Goal: Task Accomplishment & Management: Complete application form

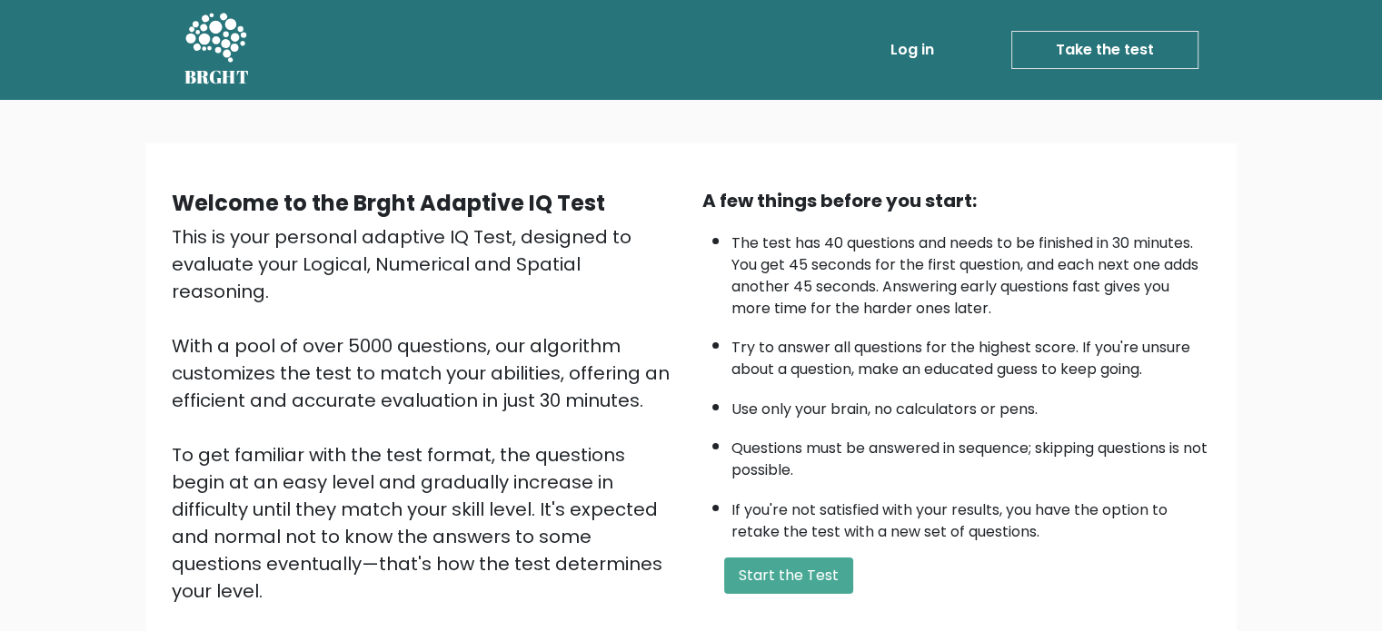
click at [219, 39] on icon at bounding box center [215, 37] width 61 height 49
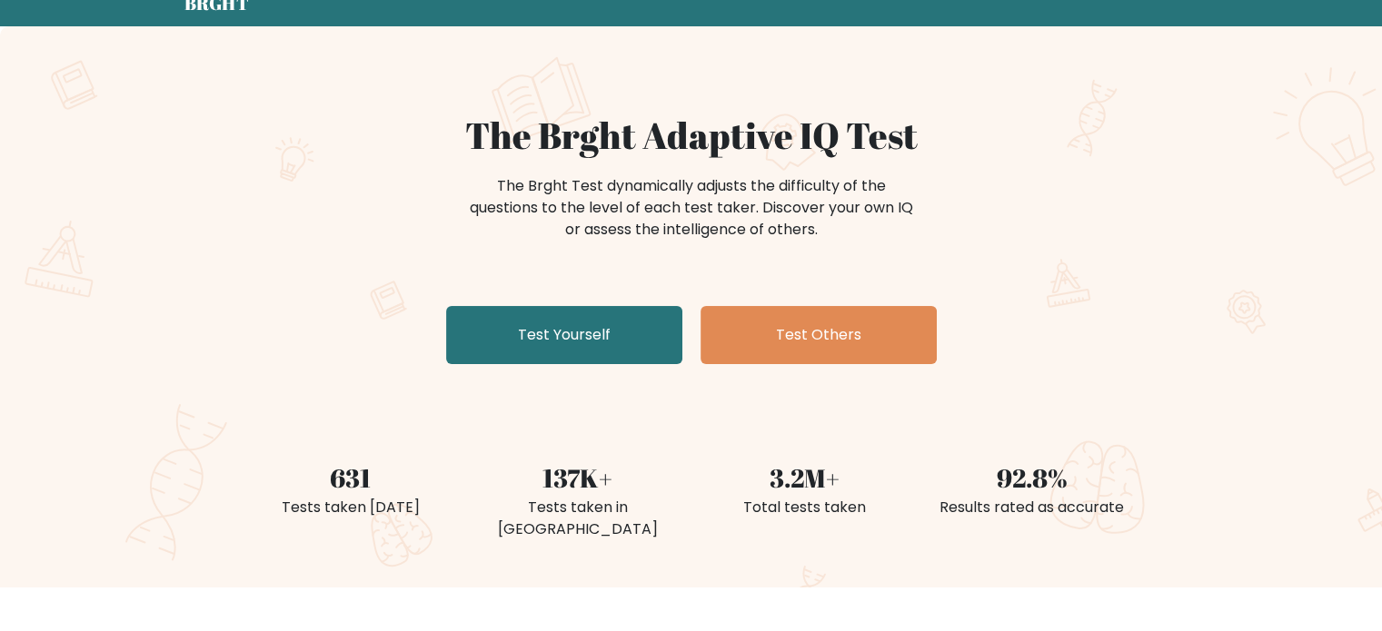
scroll to position [182, 0]
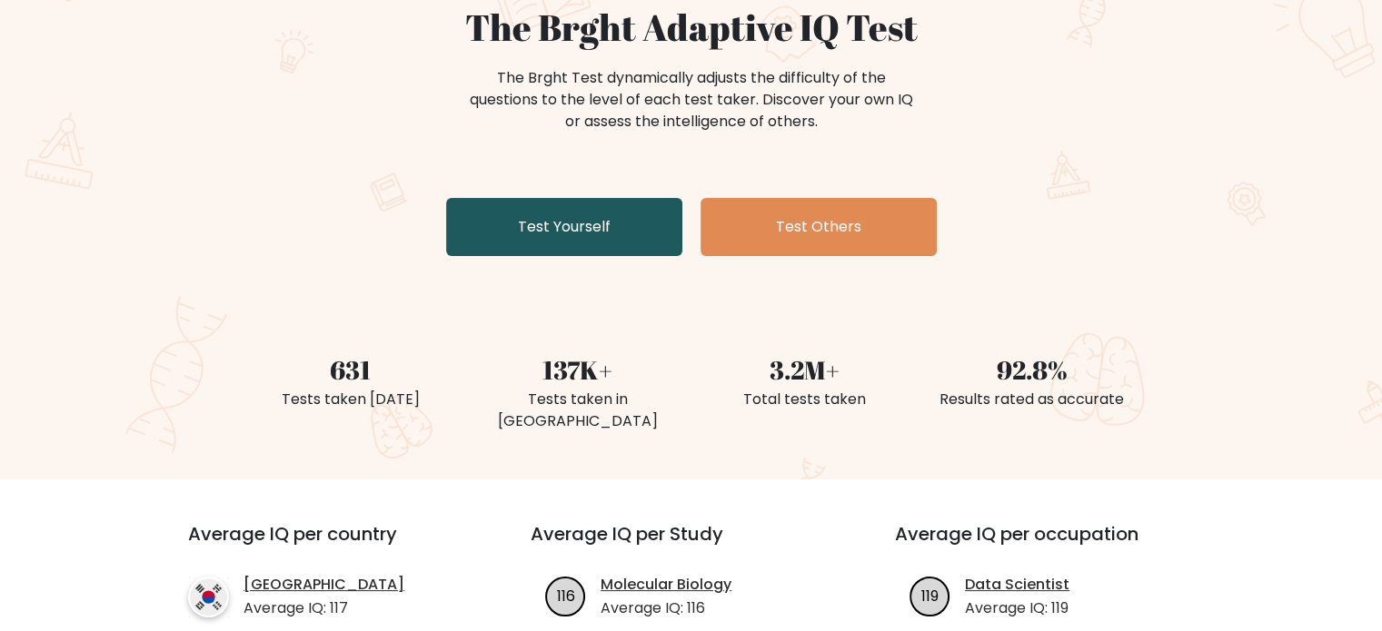
click at [585, 234] on link "Test Yourself" at bounding box center [564, 227] width 236 height 58
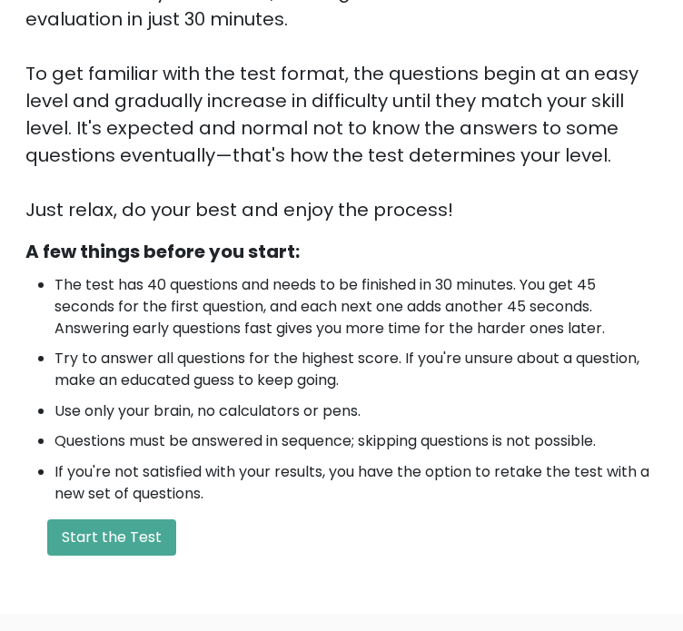
scroll to position [363, 0]
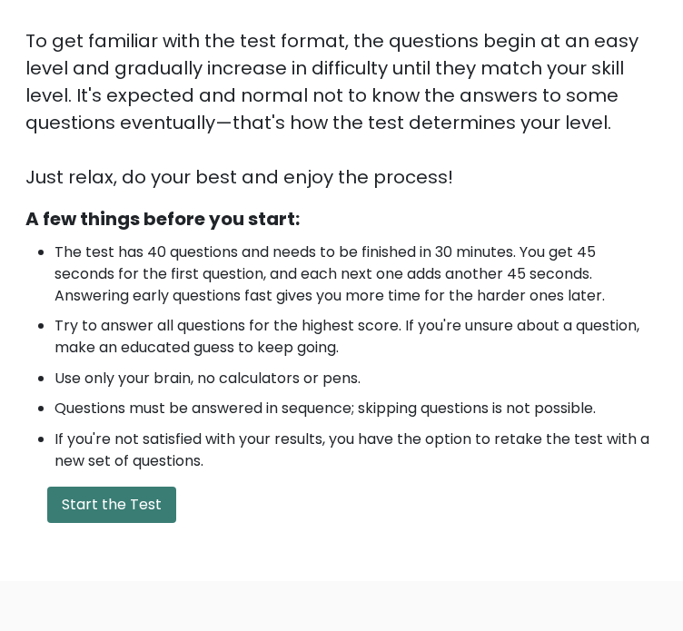
click at [112, 502] on button "Start the Test" at bounding box center [111, 505] width 129 height 36
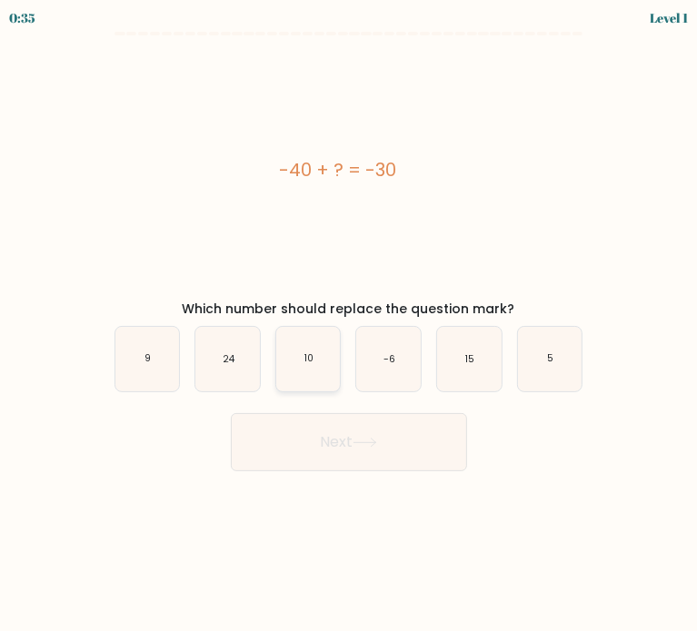
click at [316, 371] on icon "10" at bounding box center [308, 359] width 64 height 64
click at [349, 325] on input "c. 10" at bounding box center [349, 320] width 1 height 9
radio input "true"
click at [316, 433] on button "Next" at bounding box center [349, 442] width 236 height 58
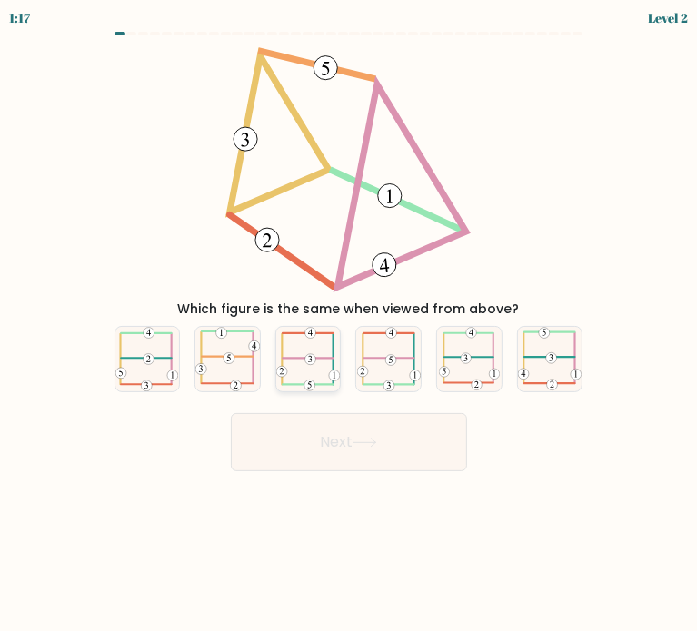
click at [314, 365] on icon at bounding box center [308, 359] width 64 height 64
click at [349, 325] on input "c." at bounding box center [349, 320] width 1 height 9
radio input "true"
click at [327, 428] on button "Next" at bounding box center [349, 442] width 236 height 58
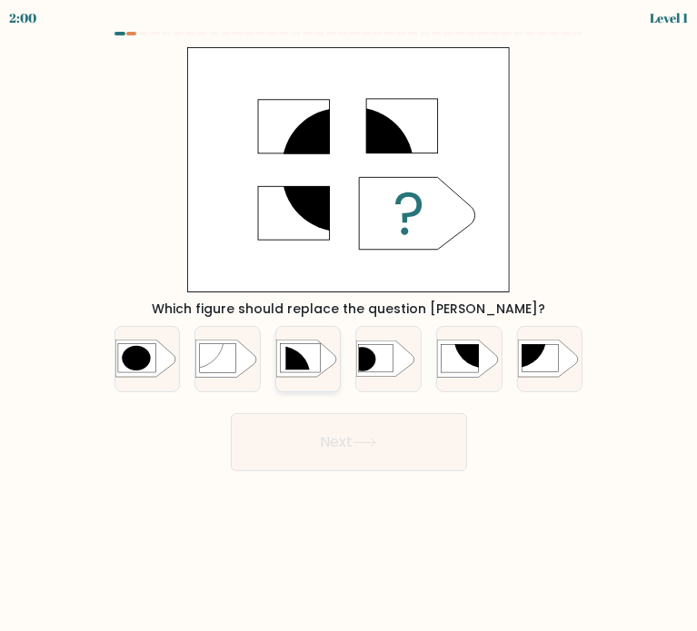
click at [322, 370] on icon at bounding box center [306, 359] width 60 height 37
click at [349, 325] on input "c." at bounding box center [349, 320] width 1 height 9
radio input "true"
click at [331, 431] on button "Next" at bounding box center [349, 442] width 236 height 58
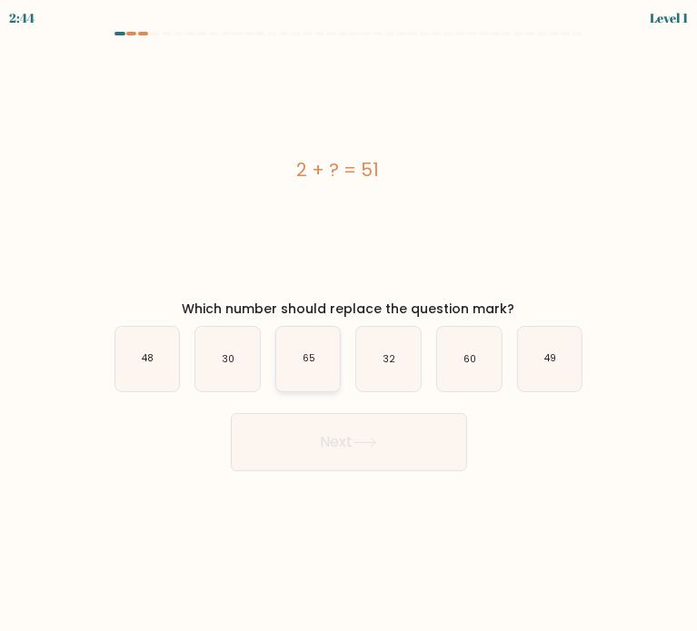
click at [306, 365] on text "65" at bounding box center [308, 359] width 13 height 14
click at [349, 325] on input "c. 65" at bounding box center [349, 320] width 1 height 9
radio input "true"
click at [538, 356] on icon "49" at bounding box center [550, 359] width 64 height 64
click at [350, 325] on input "f. 49" at bounding box center [349, 320] width 1 height 9
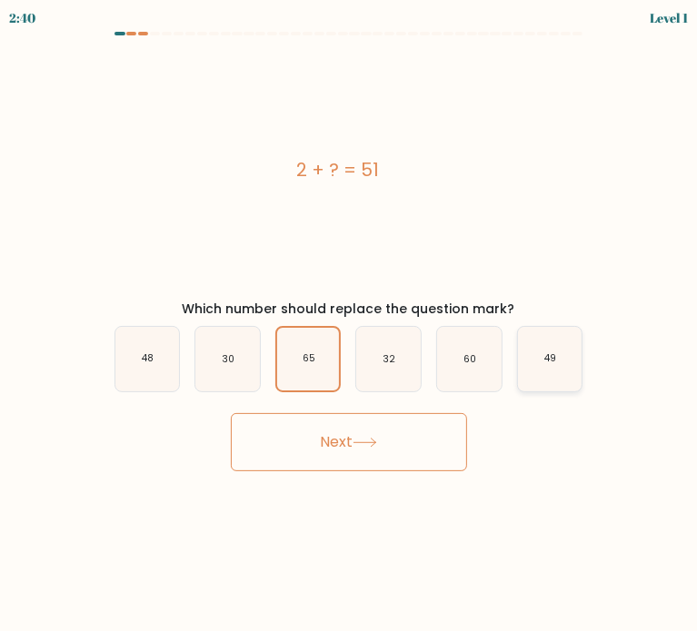
radio input "true"
click at [417, 437] on button "Next" at bounding box center [349, 442] width 236 height 58
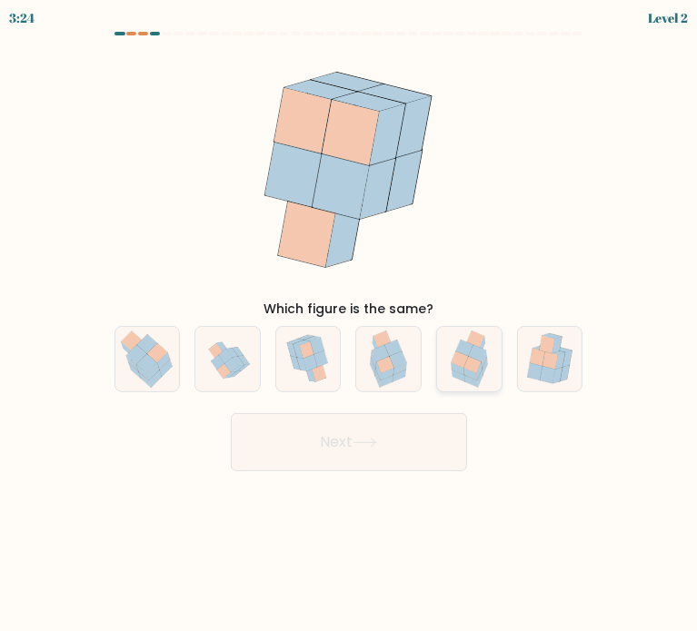
click at [447, 378] on icon at bounding box center [469, 359] width 50 height 64
click at [350, 325] on input "e." at bounding box center [349, 320] width 1 height 9
radio input "true"
click at [416, 455] on button "Next" at bounding box center [349, 442] width 236 height 58
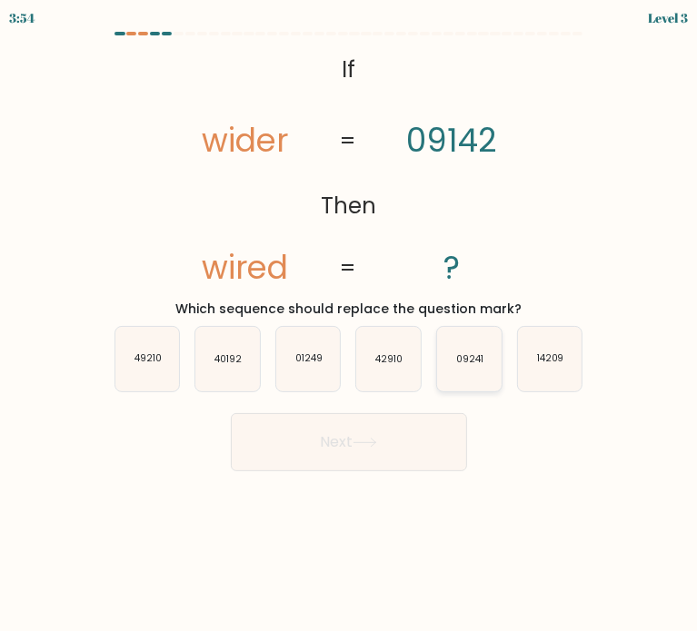
drag, startPoint x: 471, startPoint y: 367, endPoint x: 467, endPoint y: 377, distance: 11.0
click at [472, 367] on icon "09241" at bounding box center [469, 359] width 64 height 64
click at [350, 325] on input "e. 09241" at bounding box center [349, 320] width 1 height 9
radio input "true"
click at [382, 449] on button "Next" at bounding box center [349, 442] width 236 height 58
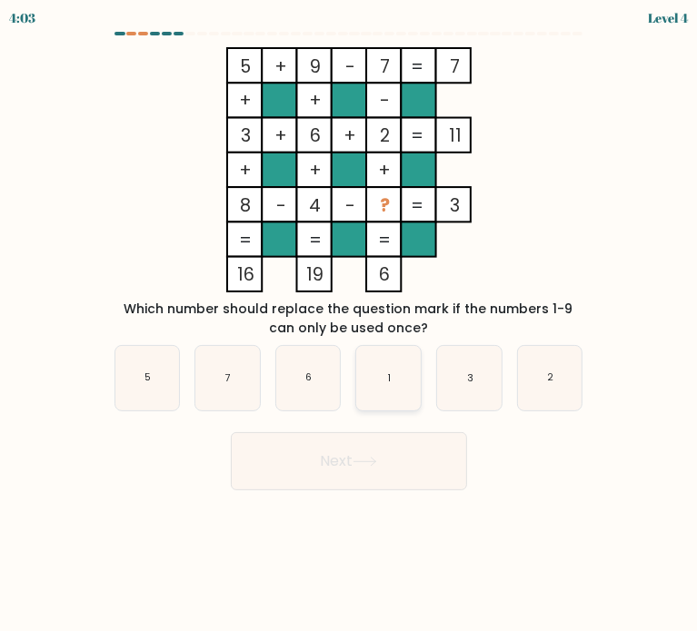
click at [373, 387] on icon "1" at bounding box center [388, 378] width 64 height 64
click at [350, 325] on input "d. 1" at bounding box center [349, 320] width 1 height 9
radio input "true"
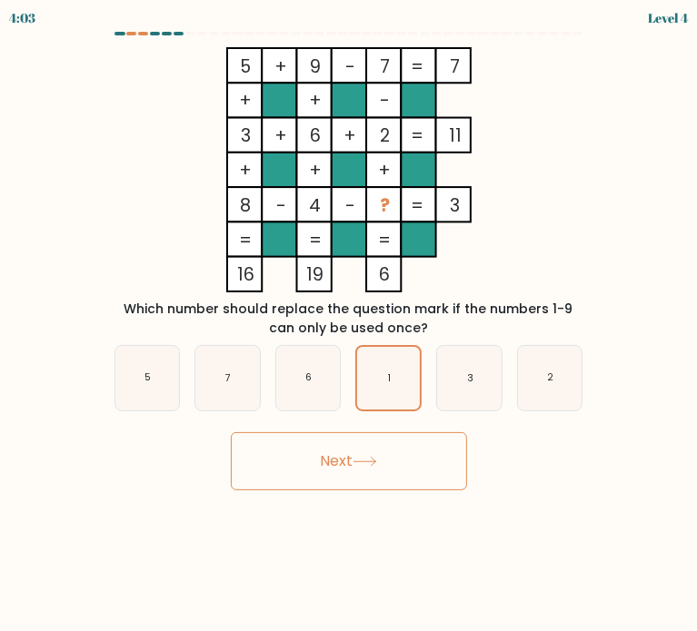
click at [370, 484] on button "Next" at bounding box center [349, 461] width 236 height 58
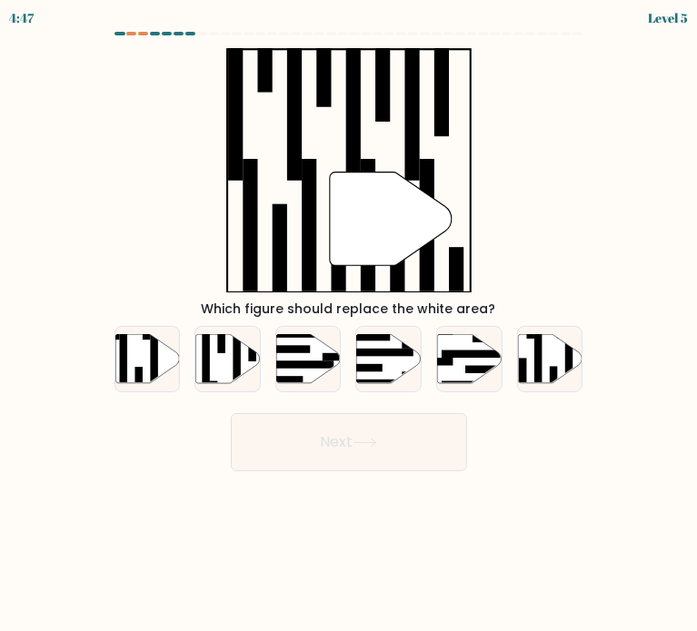
click at [368, 319] on div "a. b. c. d." at bounding box center [348, 352] width 483 height 81
click at [383, 366] on icon at bounding box center [389, 358] width 64 height 49
click at [350, 325] on input "d." at bounding box center [349, 320] width 1 height 9
radio input "true"
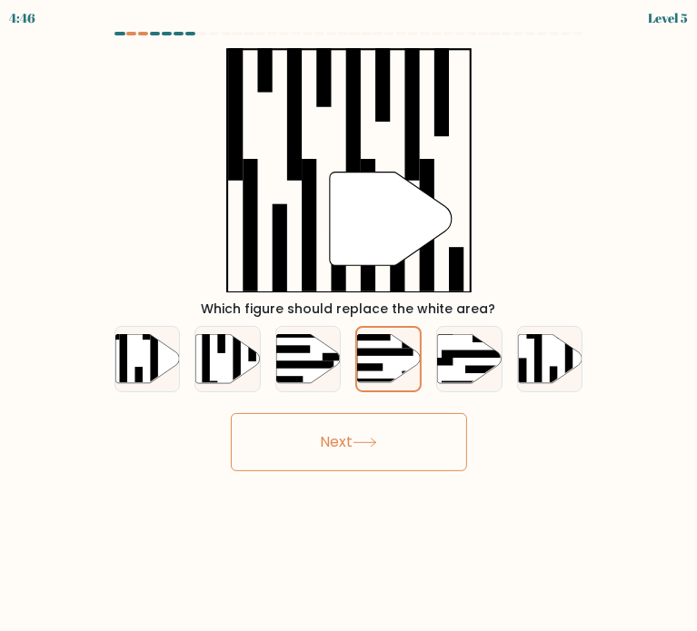
click at [376, 465] on button "Next" at bounding box center [349, 442] width 236 height 58
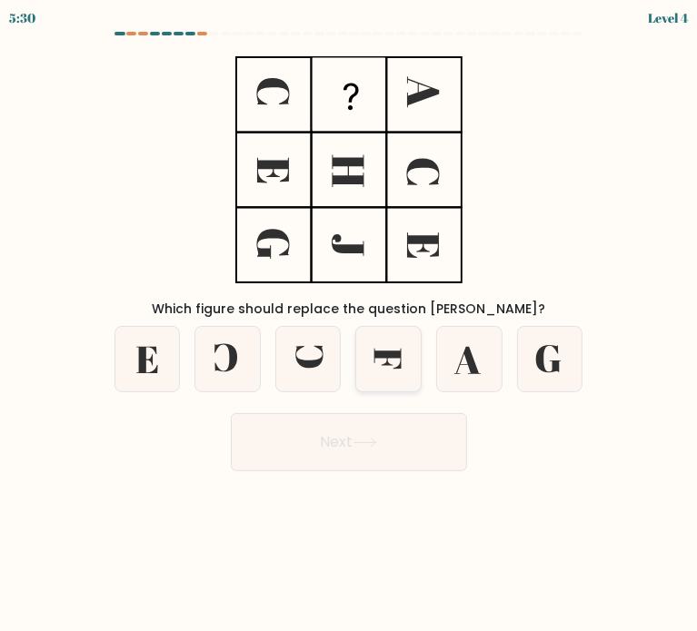
click at [375, 362] on icon at bounding box center [388, 359] width 64 height 64
click at [350, 325] on input "d." at bounding box center [349, 320] width 1 height 9
radio input "true"
click at [366, 436] on button "Next" at bounding box center [349, 442] width 236 height 58
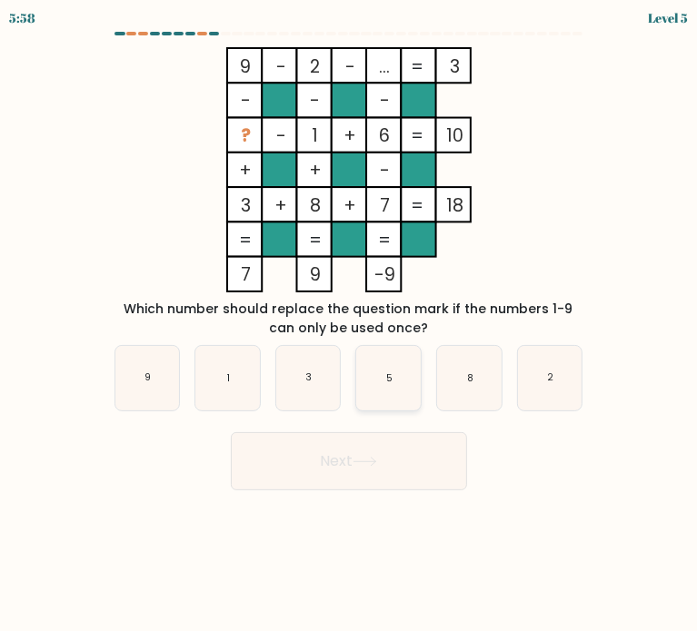
click at [418, 377] on icon "5" at bounding box center [388, 378] width 64 height 64
click at [350, 325] on input "d. 5" at bounding box center [349, 320] width 1 height 9
radio input "true"
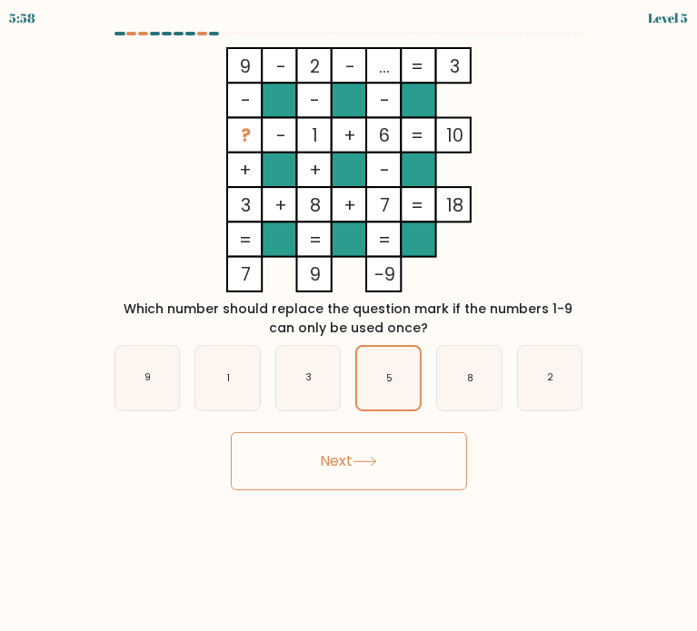
click at [390, 464] on button "Next" at bounding box center [349, 461] width 236 height 58
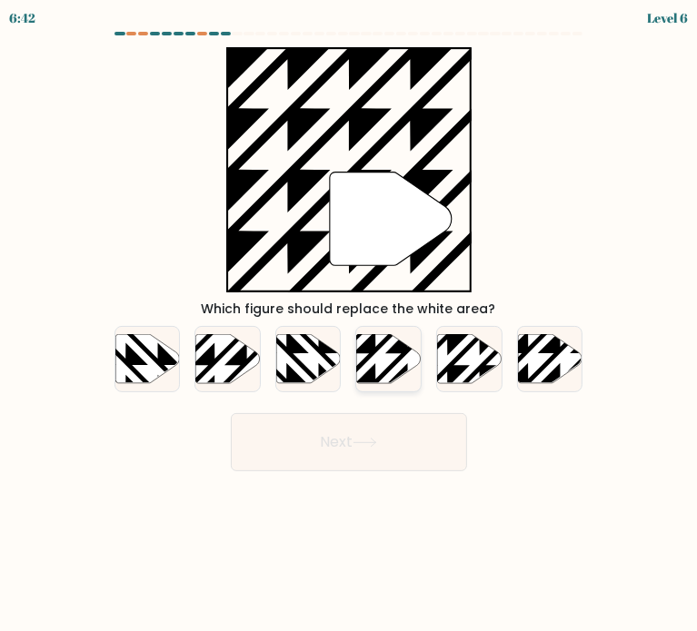
click at [391, 348] on icon at bounding box center [389, 358] width 64 height 49
click at [350, 325] on input "d." at bounding box center [349, 320] width 1 height 9
radio input "true"
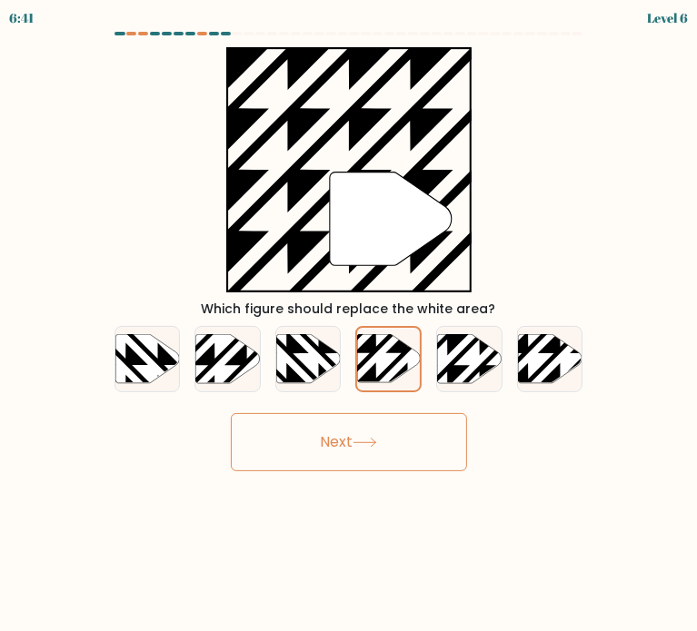
click at [389, 435] on button "Next" at bounding box center [349, 442] width 236 height 58
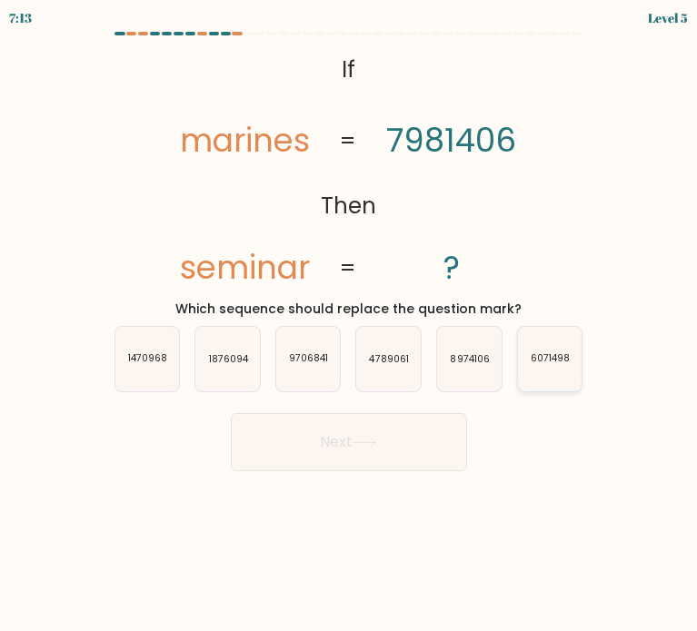
click at [549, 355] on text "6071498" at bounding box center [549, 359] width 39 height 14
click at [350, 325] on input "f. 6071498" at bounding box center [349, 320] width 1 height 9
radio input "true"
click at [417, 439] on button "Next" at bounding box center [349, 442] width 236 height 58
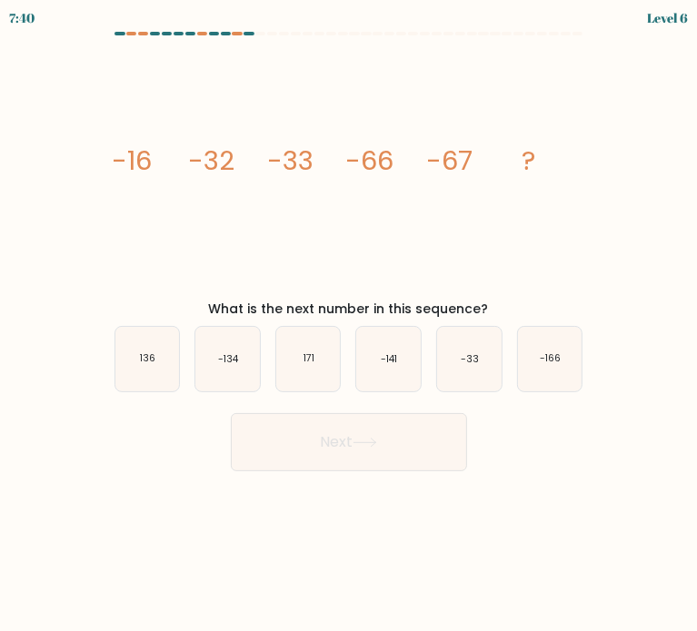
drag, startPoint x: 203, startPoint y: 114, endPoint x: 105, endPoint y: 136, distance: 100.7
click at [105, 136] on div "image/svg+xml -16 -32 -33 -66 -67 ? What is the next number in this sequence?" at bounding box center [349, 183] width 491 height 272
